Goal: Transaction & Acquisition: Obtain resource

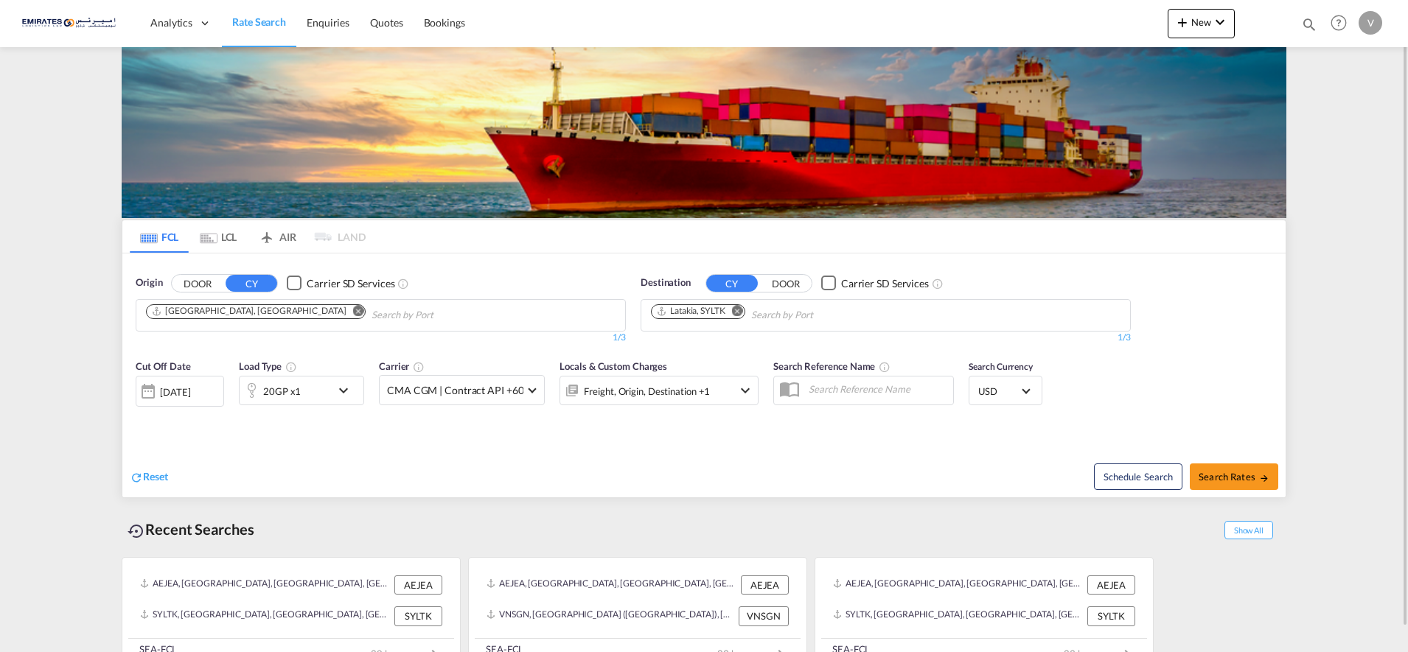
click at [738, 311] on md-icon "Remove" at bounding box center [737, 310] width 11 height 11
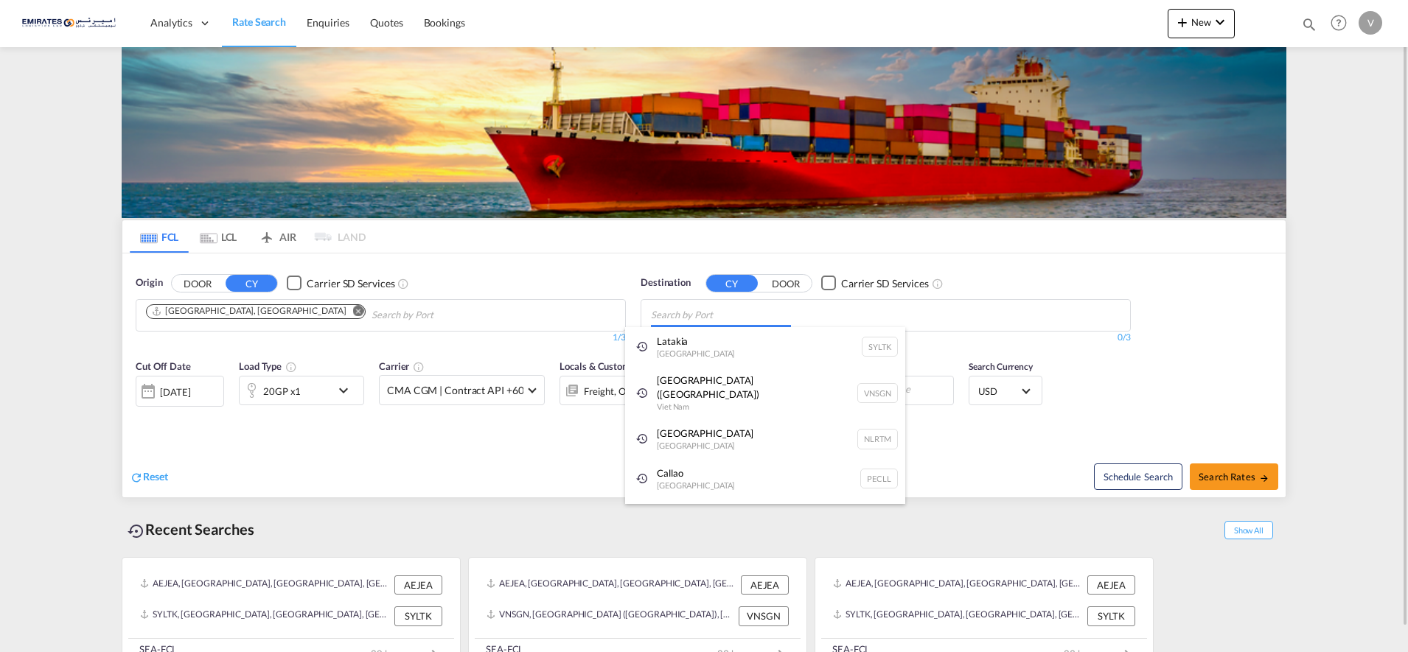
click at [680, 307] on body "Analytics Dashboard Rate Search Enquiries Quotes Bookings" at bounding box center [704, 326] width 1408 height 652
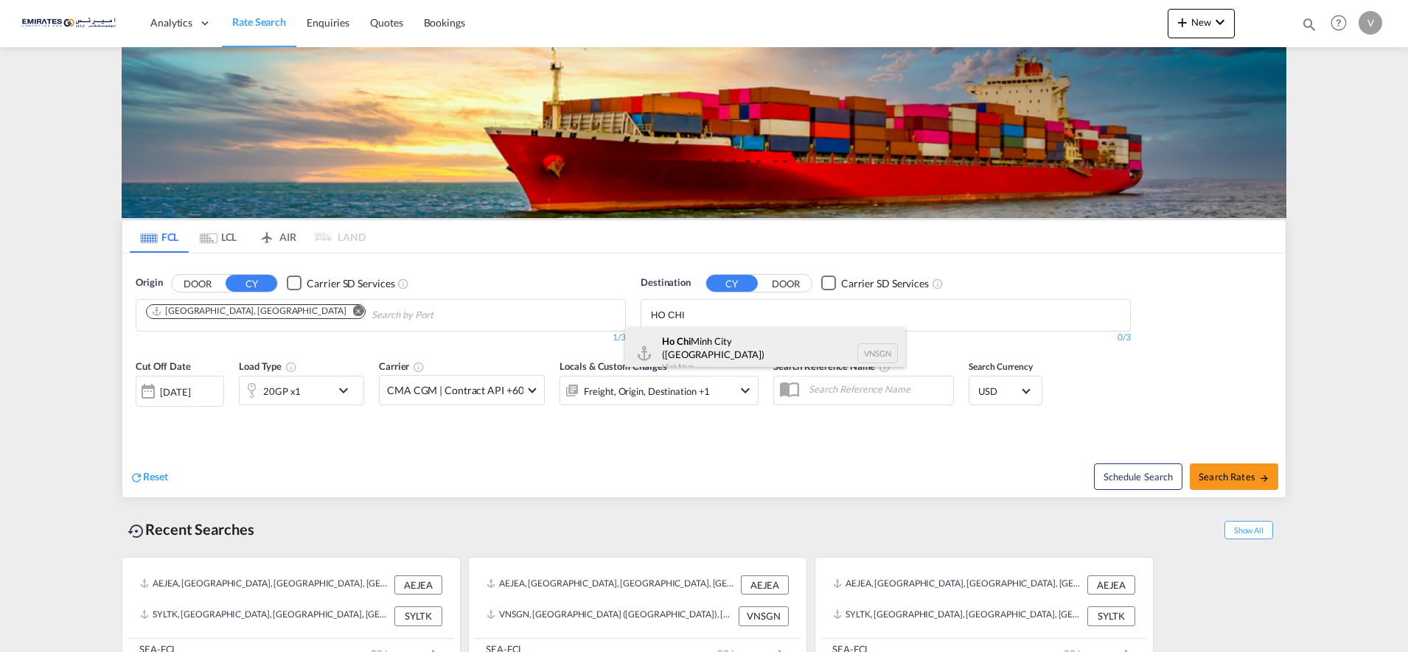
type input "HO CHI"
click at [692, 346] on div "[GEOGRAPHIC_DATA] ([GEOGRAPHIC_DATA]) [GEOGRAPHIC_DATA] VNSGN" at bounding box center [765, 353] width 280 height 53
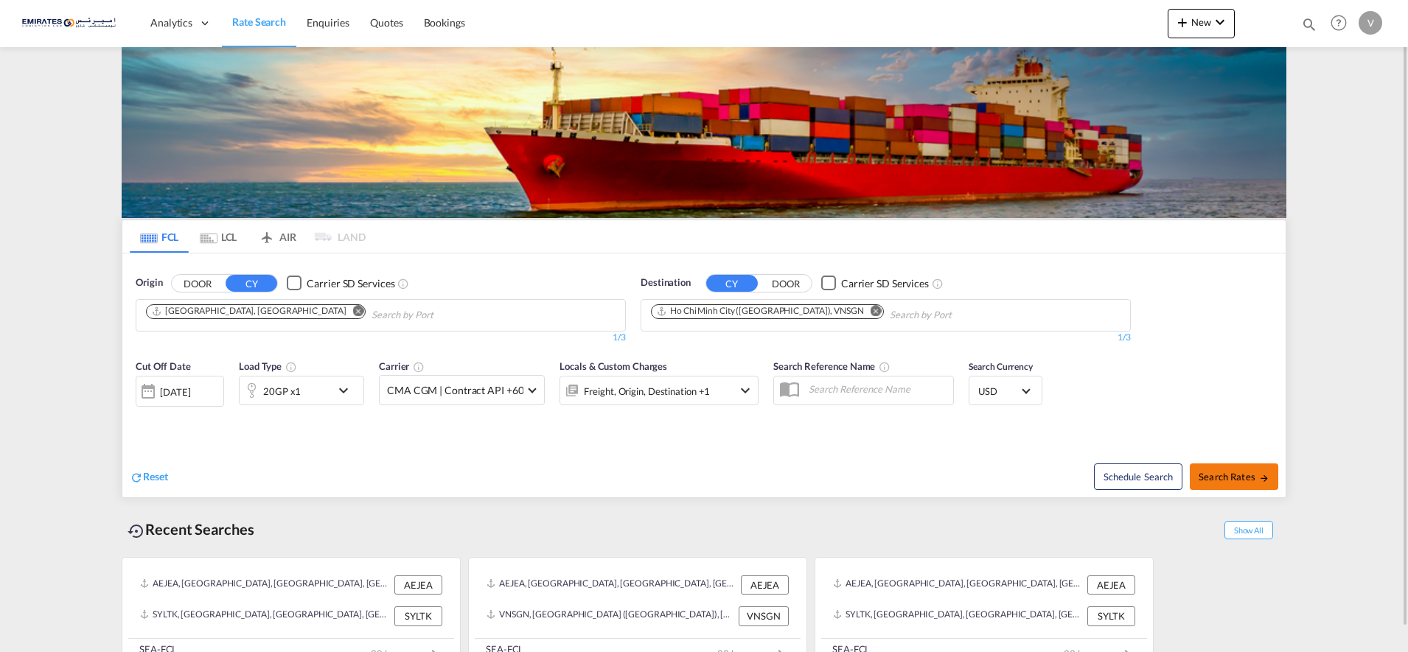
click at [1235, 478] on span "Search Rates" at bounding box center [1233, 477] width 71 height 12
type input "AEJEA to VNSGN / [DATE]"
